Goal: Register for event/course

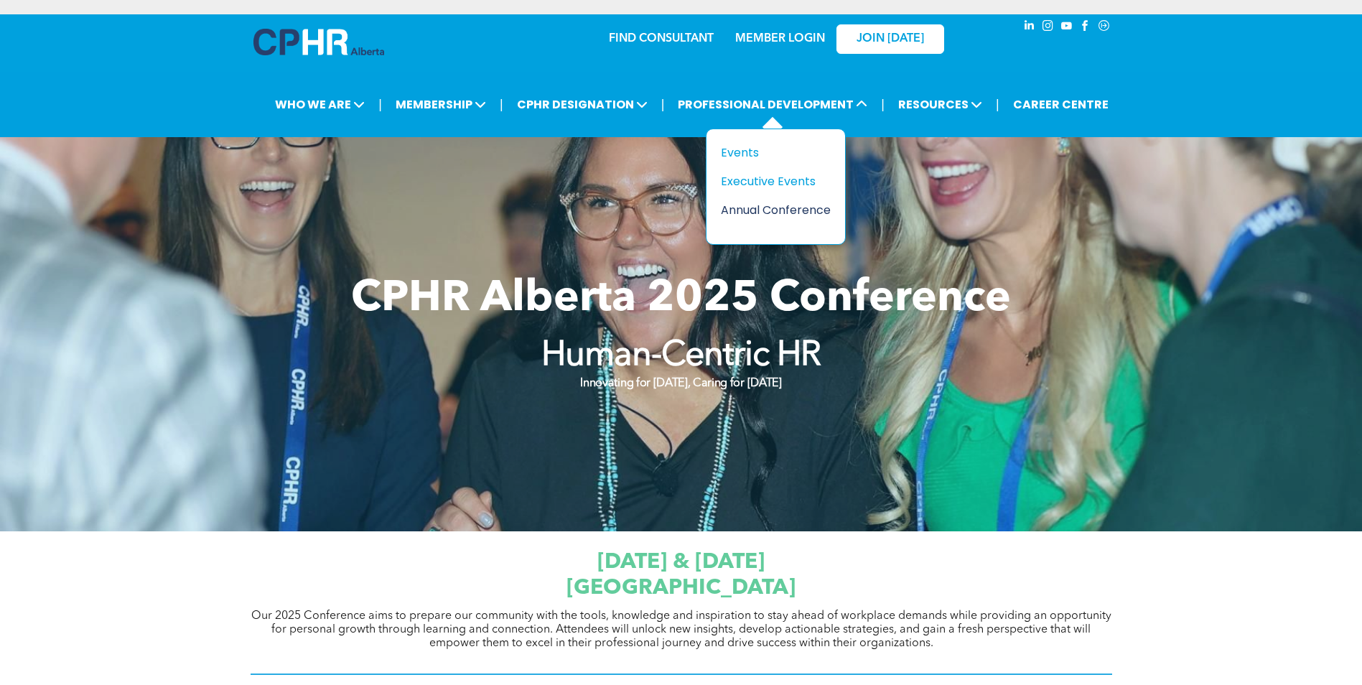
click at [753, 210] on div "Annual Conference" at bounding box center [770, 210] width 99 height 18
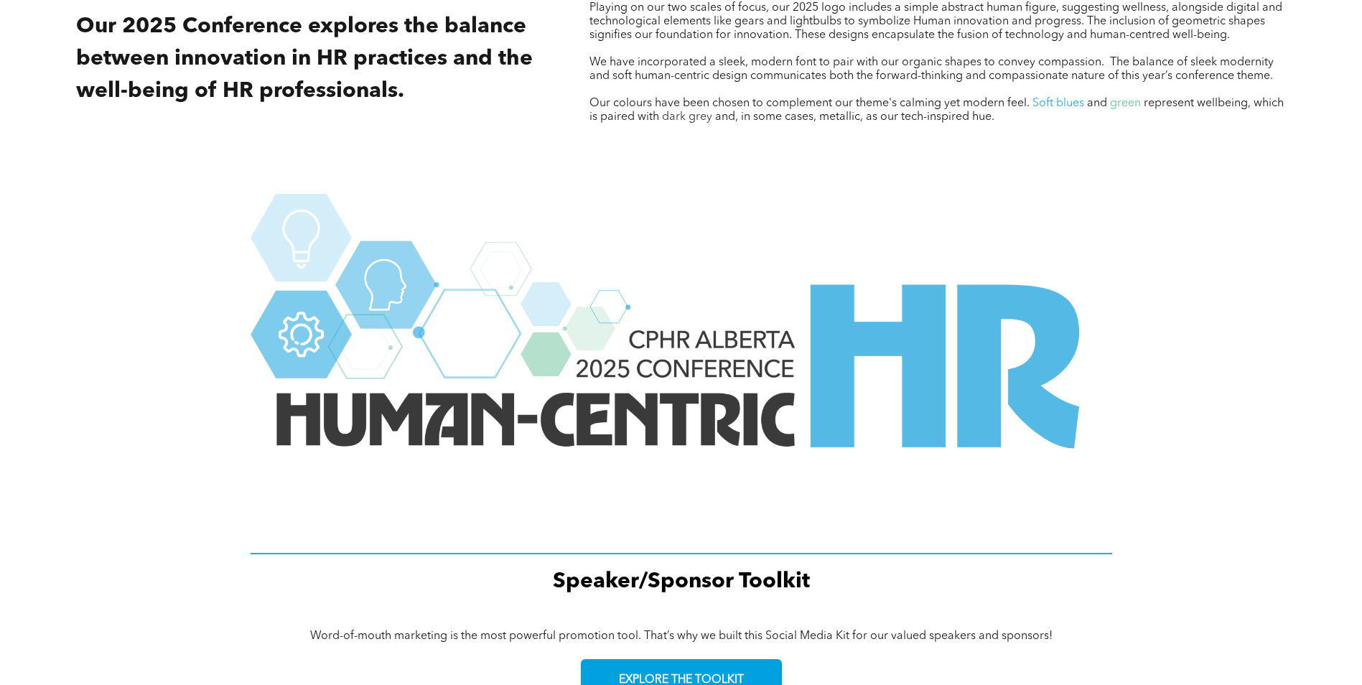
scroll to position [1899, 0]
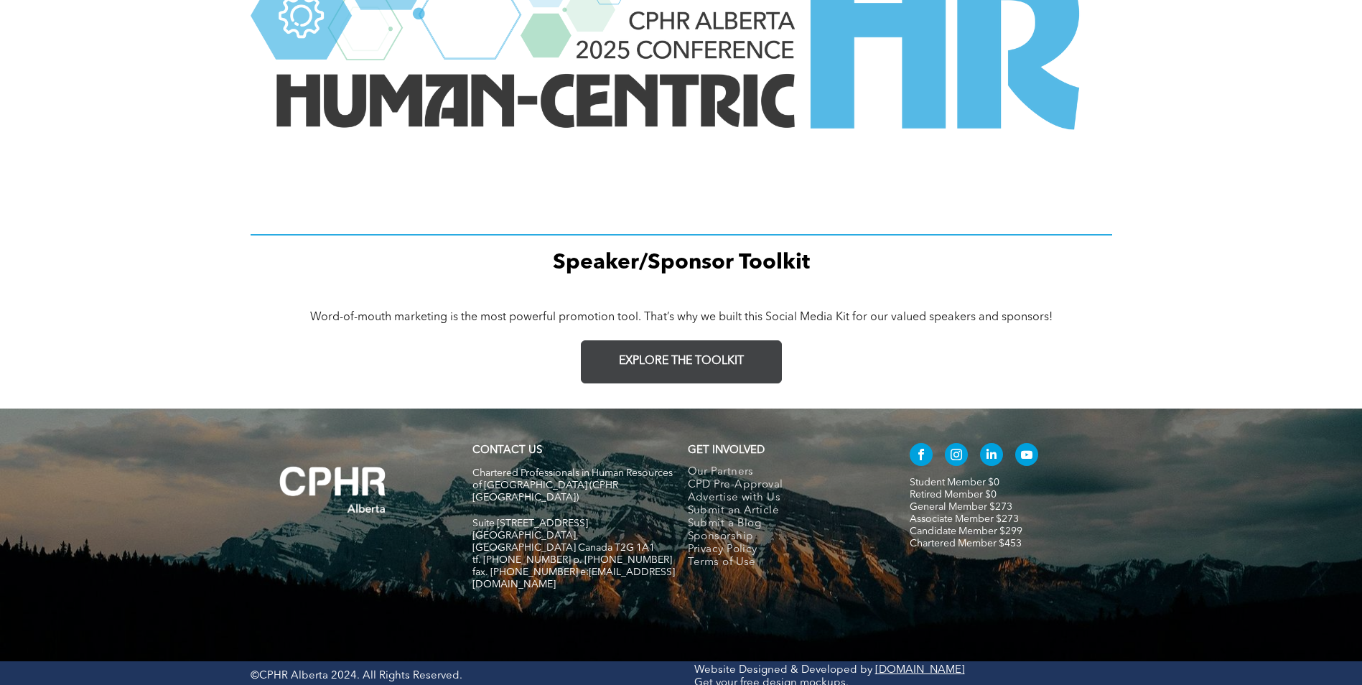
click at [719, 355] on span "EXPLORE THE TOOLKIT" at bounding box center [681, 362] width 125 height 14
